Goal: Navigation & Orientation: Find specific page/section

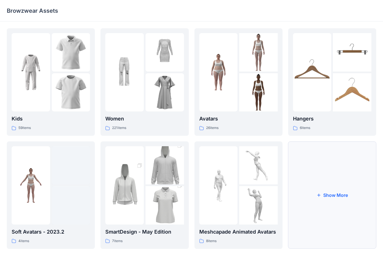
click at [283, 196] on button "Show More" at bounding box center [332, 195] width 88 height 108
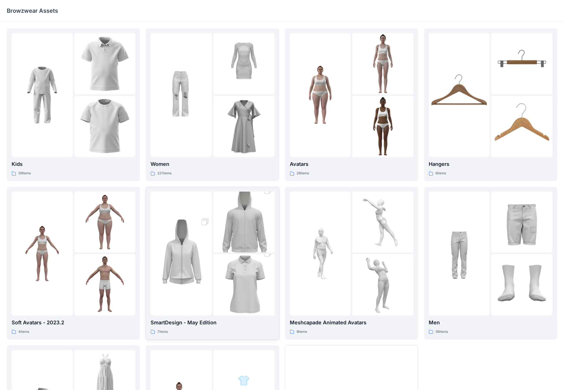
click at [217, 226] on img at bounding box center [243, 284] width 61 height 91
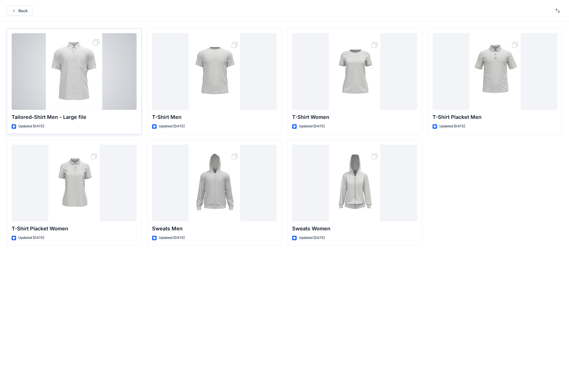
click at [80, 80] on div at bounding box center [74, 71] width 125 height 77
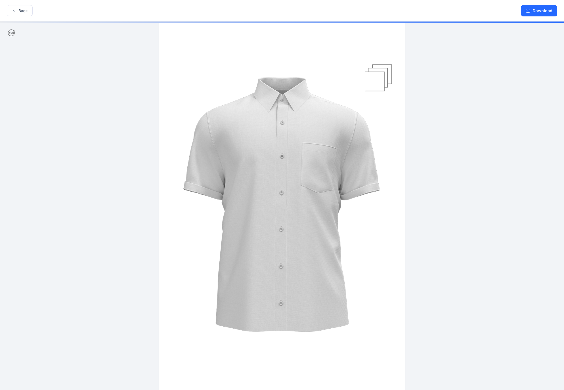
click at [283, 81] on div at bounding box center [282, 207] width 564 height 370
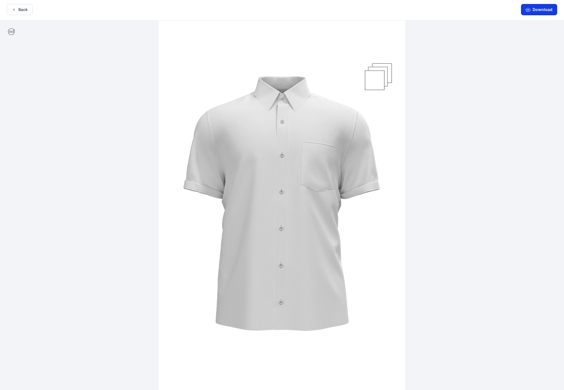
click at [283, 14] on button "Download" at bounding box center [539, 9] width 36 height 11
click at [12, 10] on icon "button" at bounding box center [14, 9] width 5 height 5
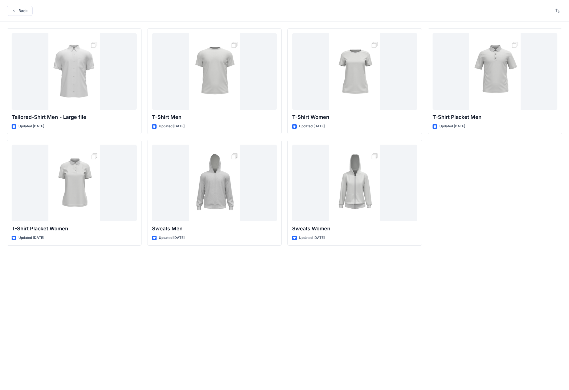
click at [12, 10] on icon "button" at bounding box center [14, 10] width 5 height 5
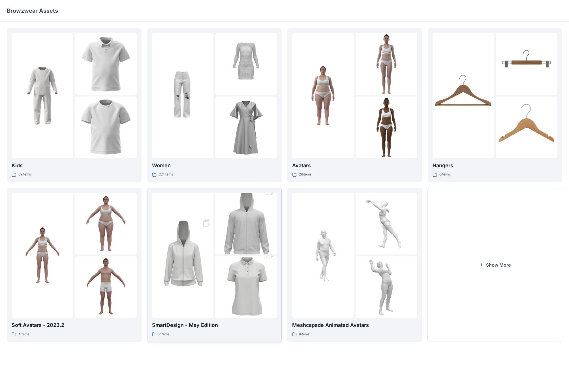
click at [239, 226] on img at bounding box center [246, 223] width 62 height 93
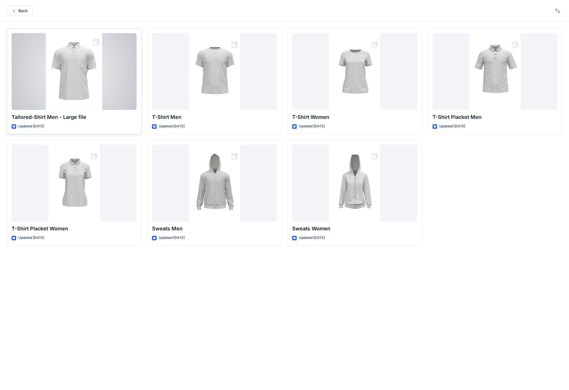
click at [99, 75] on div at bounding box center [74, 71] width 125 height 77
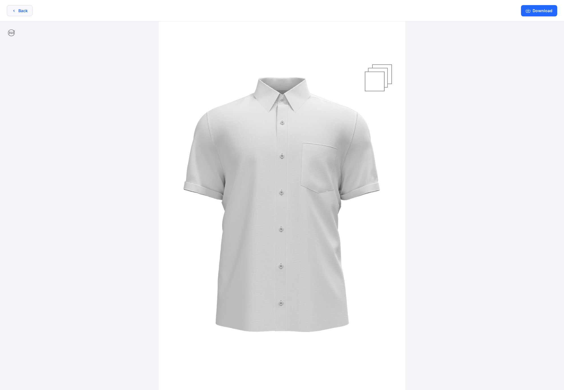
click at [24, 10] on button "Back" at bounding box center [20, 10] width 26 height 11
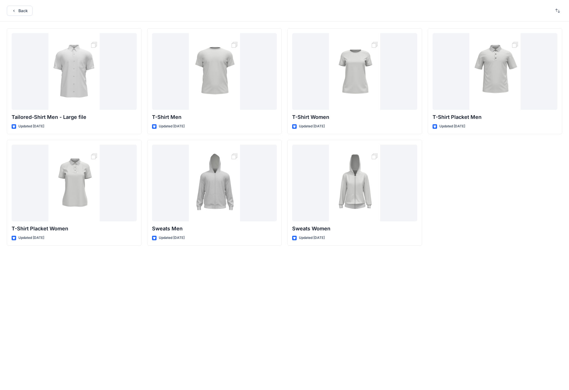
click at [24, 10] on button "Back" at bounding box center [20, 11] width 26 height 10
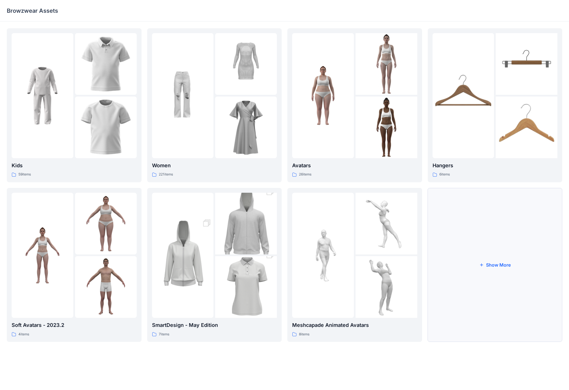
click at [283, 226] on button "Show More" at bounding box center [495, 265] width 135 height 154
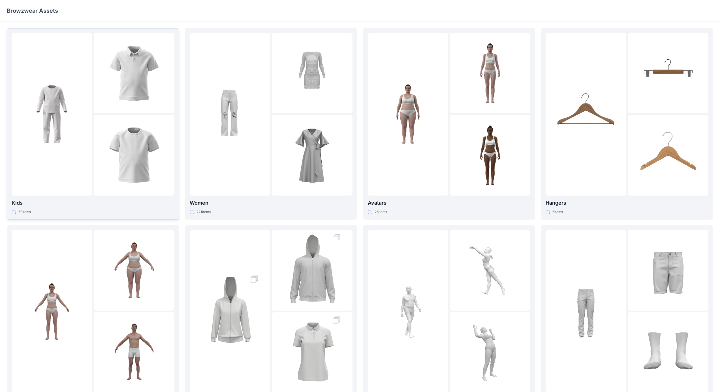
click at [149, 116] on div at bounding box center [134, 155] width 80 height 80
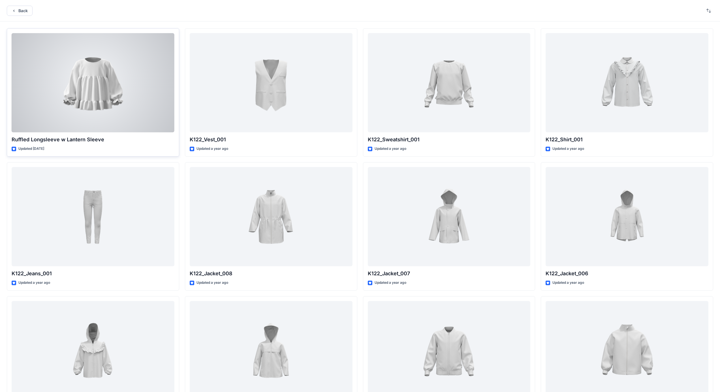
click at [123, 96] on div at bounding box center [93, 82] width 163 height 99
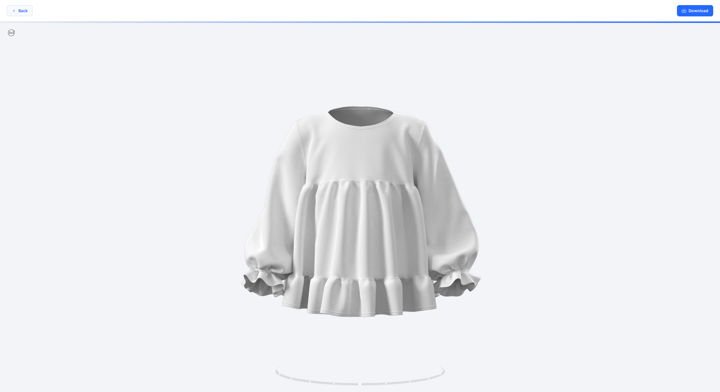
click at [17, 11] on button "Back" at bounding box center [20, 10] width 26 height 11
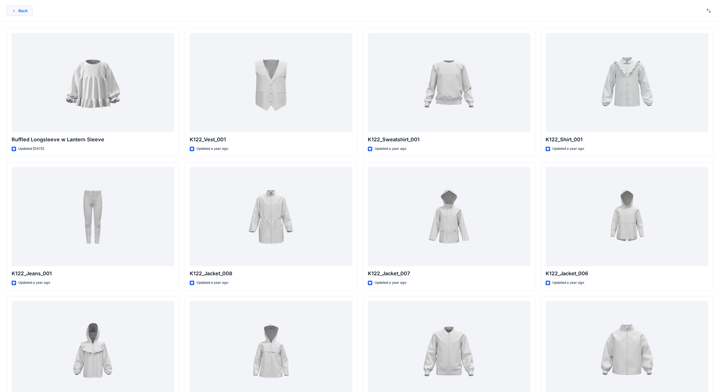
click at [20, 12] on button "Back" at bounding box center [20, 11] width 26 height 10
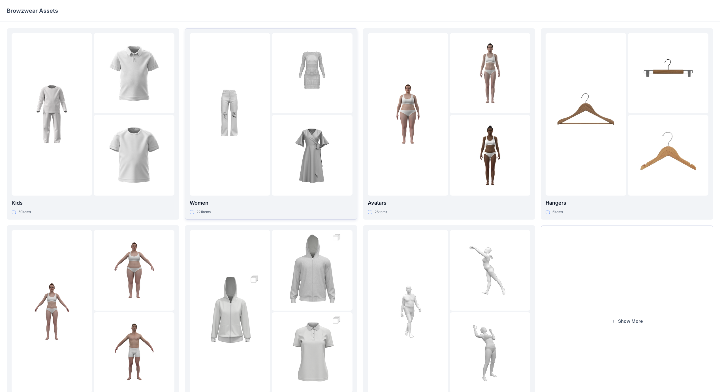
scroll to position [41, 0]
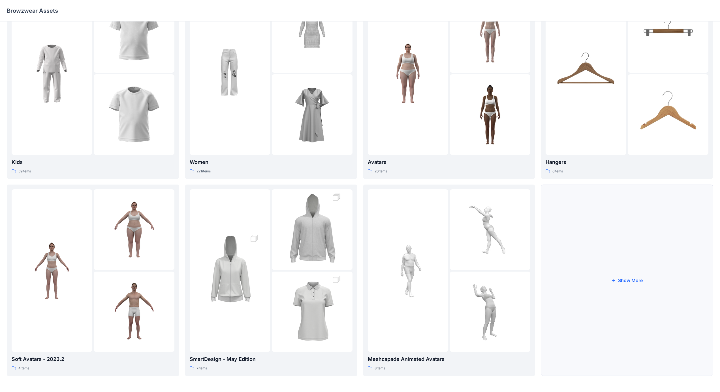
click at [283, 226] on button "Show More" at bounding box center [626, 281] width 172 height 192
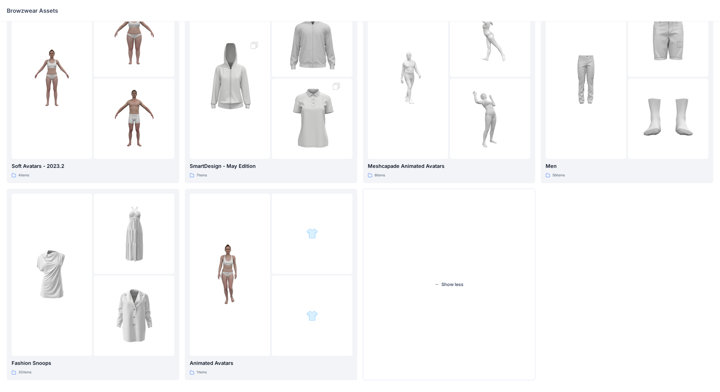
scroll to position [238, 0]
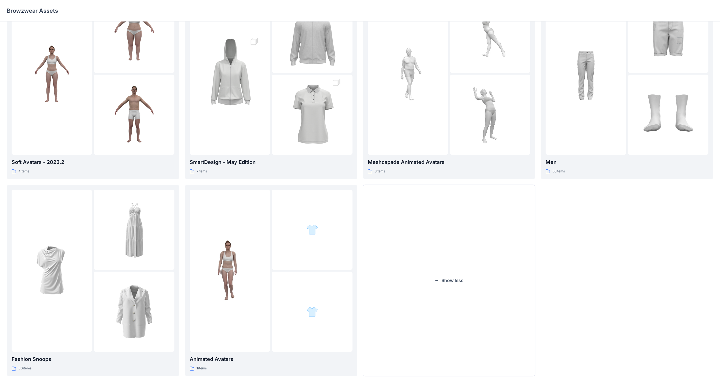
click at [283, 226] on div "Hangers 6 items Men 56 items" at bounding box center [626, 83] width 172 height 586
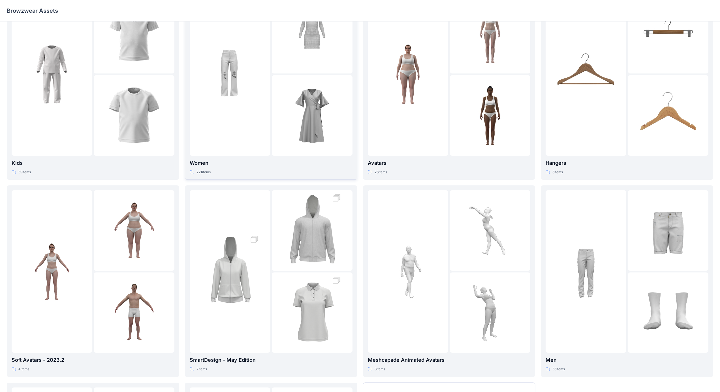
scroll to position [68, 0]
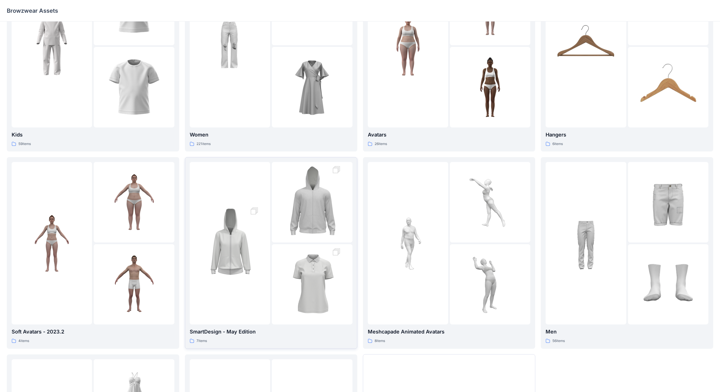
click at [280, 226] on div at bounding box center [312, 202] width 80 height 80
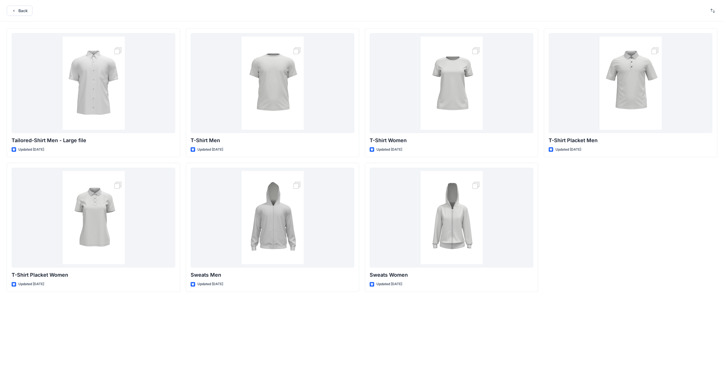
click at [283, 226] on div "T-Shirt Placket Men Updated [DATE]" at bounding box center [630, 160] width 173 height 264
click at [252, 2] on div "Back" at bounding box center [362, 11] width 724 height 22
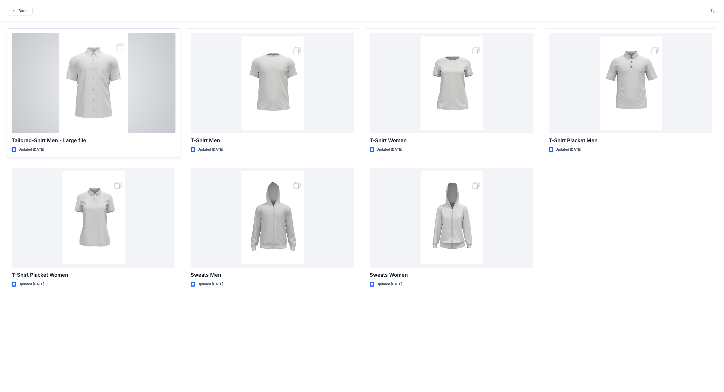
click at [100, 91] on div at bounding box center [94, 83] width 164 height 100
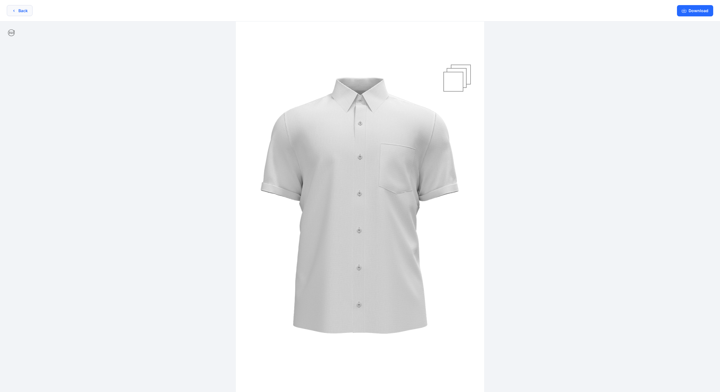
click at [16, 10] on button "Back" at bounding box center [20, 10] width 26 height 11
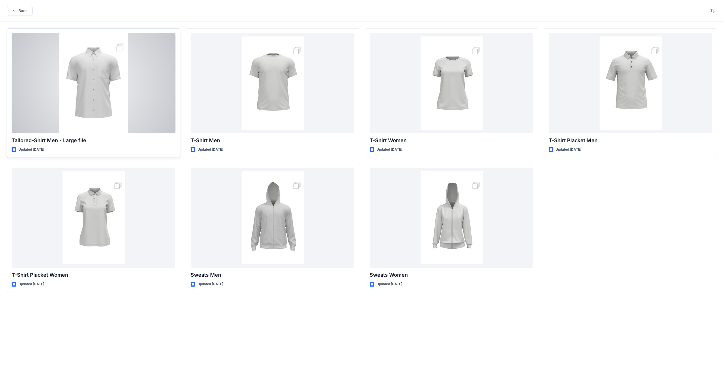
click at [100, 66] on div at bounding box center [94, 83] width 164 height 100
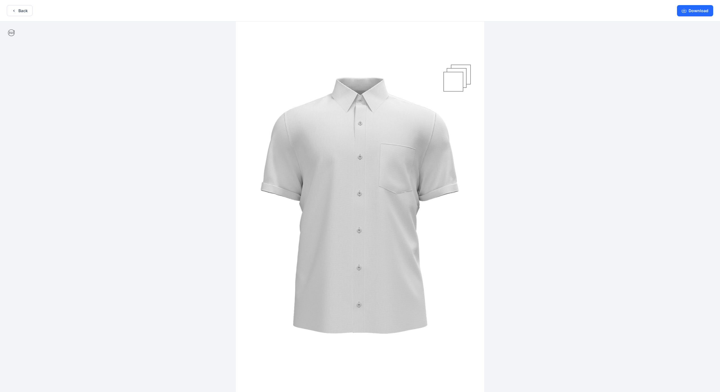
click at [12, 33] on icon at bounding box center [11, 32] width 7 height 7
drag, startPoint x: 360, startPoint y: 121, endPoint x: 414, endPoint y: 153, distance: 62.6
click at [283, 151] on img at bounding box center [360, 208] width 248 height 372
drag, startPoint x: 372, startPoint y: 176, endPoint x: 473, endPoint y: 155, distance: 103.8
click at [283, 177] on img at bounding box center [360, 208] width 248 height 372
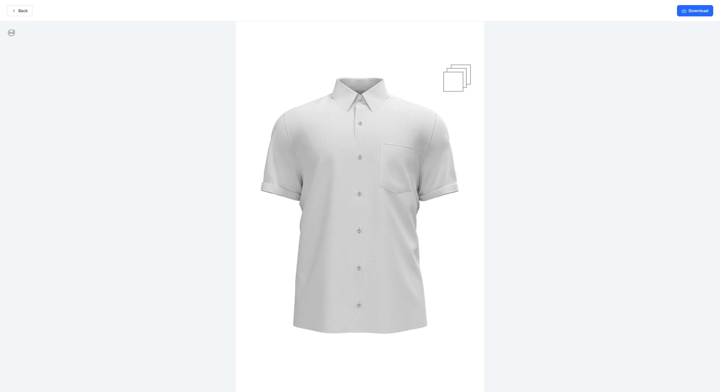
click at [283, 82] on img at bounding box center [360, 208] width 248 height 372
click at [283, 74] on img at bounding box center [360, 208] width 248 height 372
click at [283, 70] on img at bounding box center [360, 208] width 248 height 372
drag, startPoint x: 464, startPoint y: 70, endPoint x: 470, endPoint y: 68, distance: 6.1
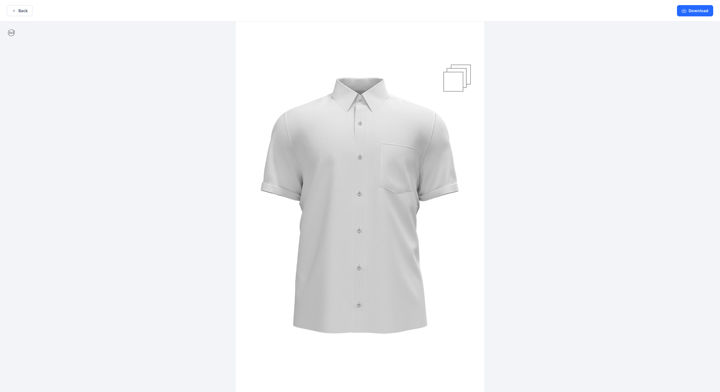
click at [283, 70] on img at bounding box center [360, 208] width 248 height 372
drag, startPoint x: 467, startPoint y: 71, endPoint x: 504, endPoint y: 70, distance: 37.7
click at [283, 46] on div at bounding box center [360, 208] width 720 height 372
click at [19, 8] on button "Back" at bounding box center [20, 10] width 26 height 11
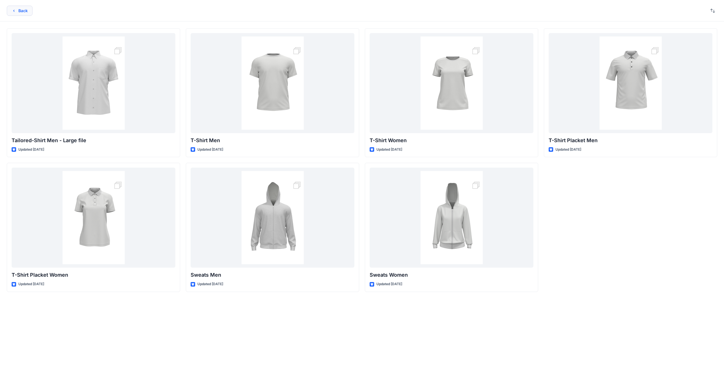
click at [19, 12] on button "Back" at bounding box center [20, 11] width 26 height 10
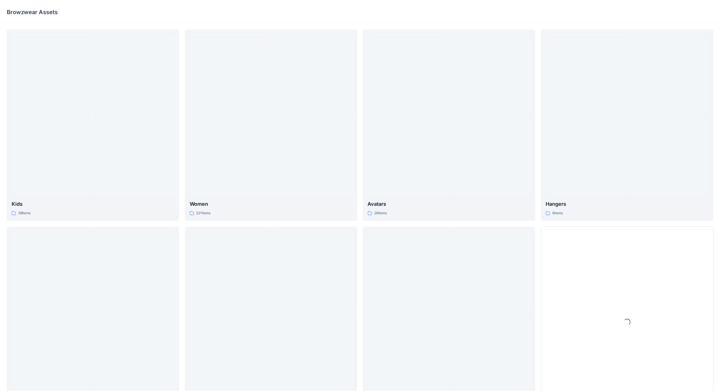
scroll to position [41, 0]
